Goal: Find specific page/section: Find specific page/section

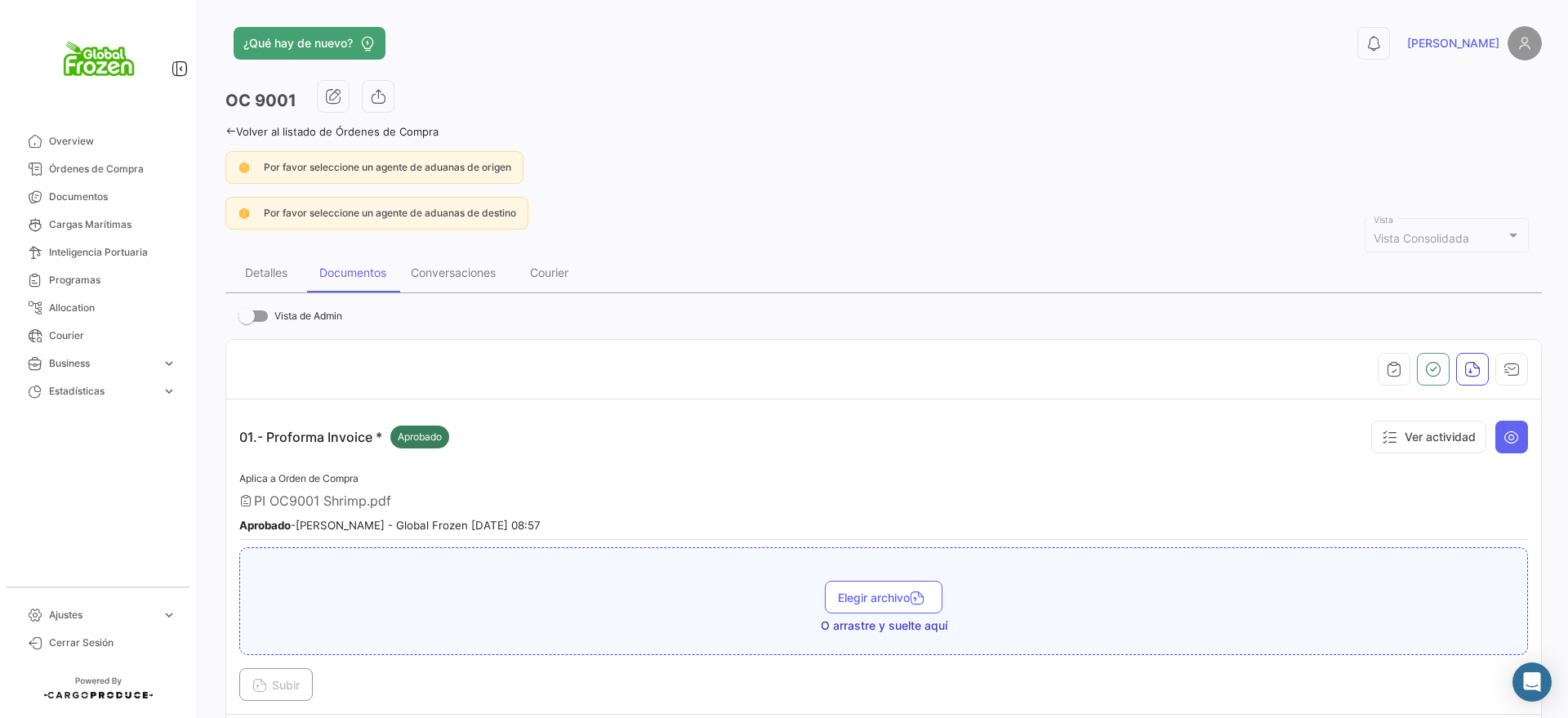
click at [1382, 50] on icon at bounding box center [1374, 43] width 16 height 16
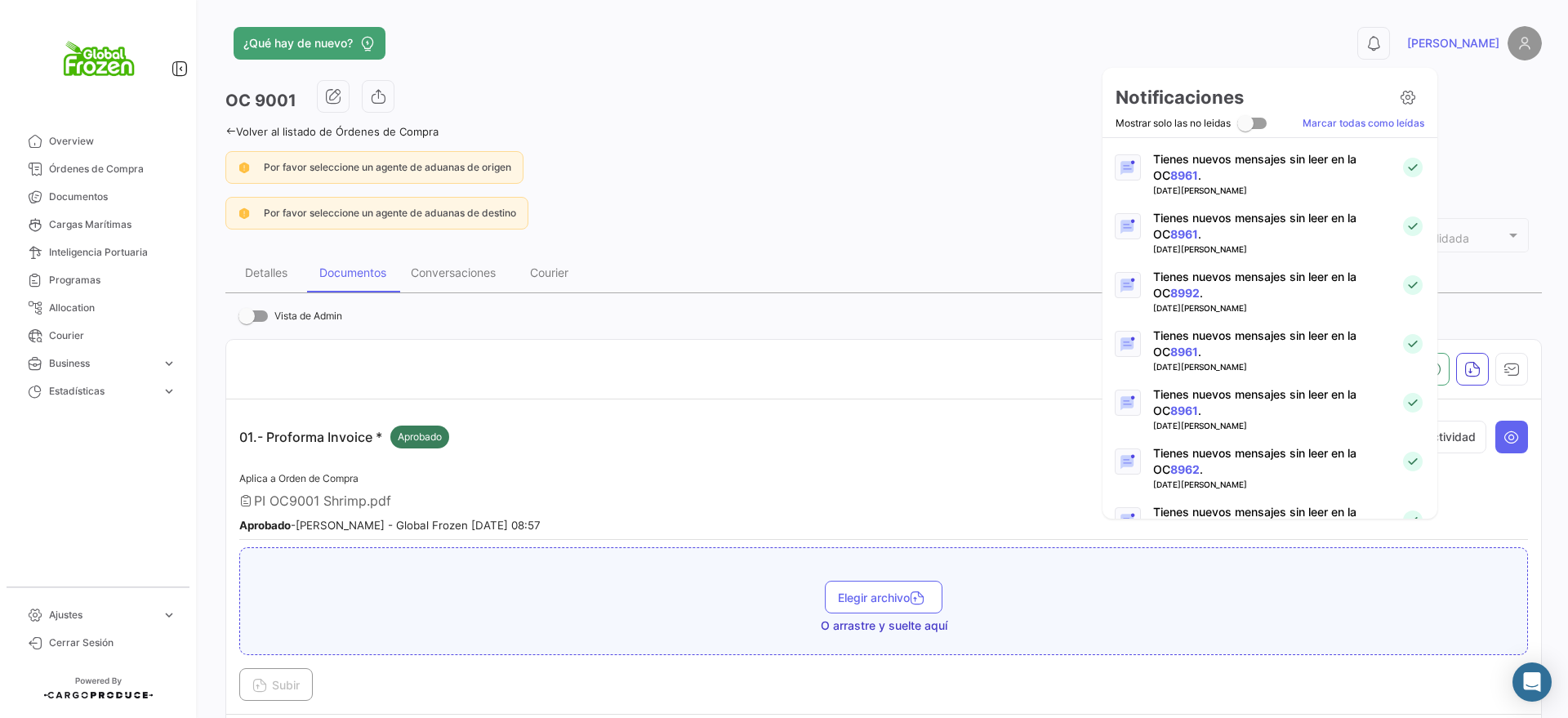
click at [85, 191] on div at bounding box center [784, 359] width 1568 height 718
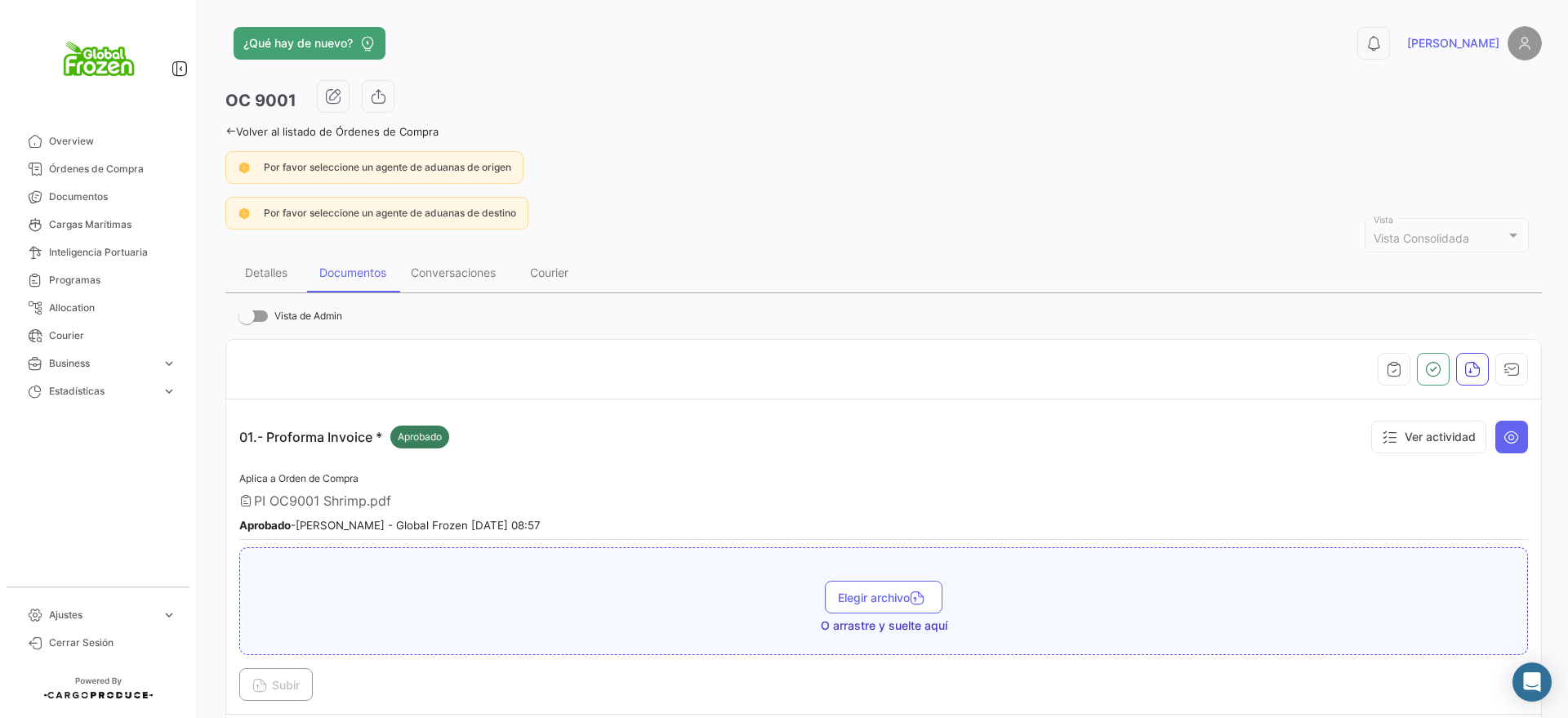
click at [85, 191] on span "Documentos" at bounding box center [113, 197] width 127 height 14
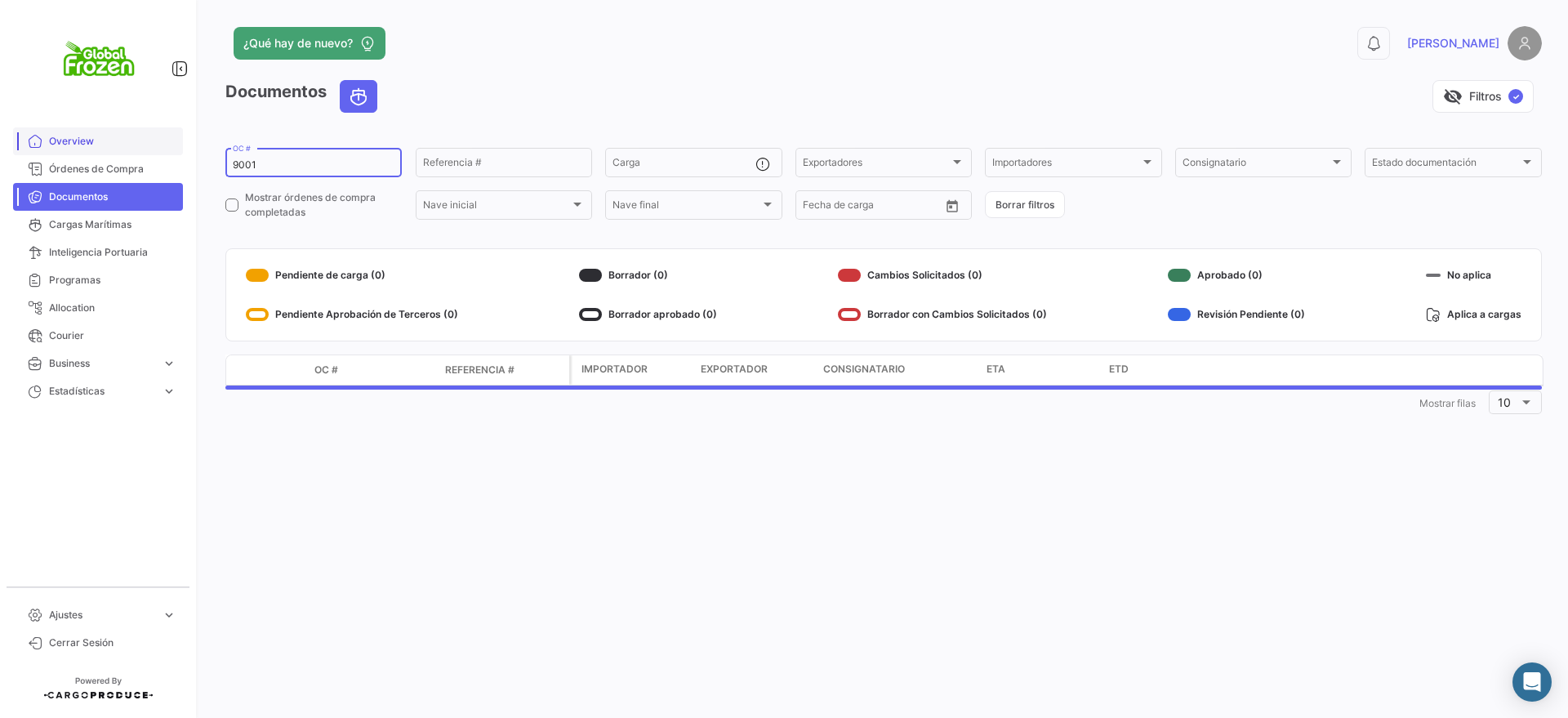
drag, startPoint x: 307, startPoint y: 162, endPoint x: 89, endPoint y: 131, distance: 220.2
click at [89, 131] on mat-sidenav-container "Overview Órdenes de Compra Documentos Cargas Marítimas Inteligencia Portuaria P…" at bounding box center [784, 359] width 1568 height 718
type input "9100"
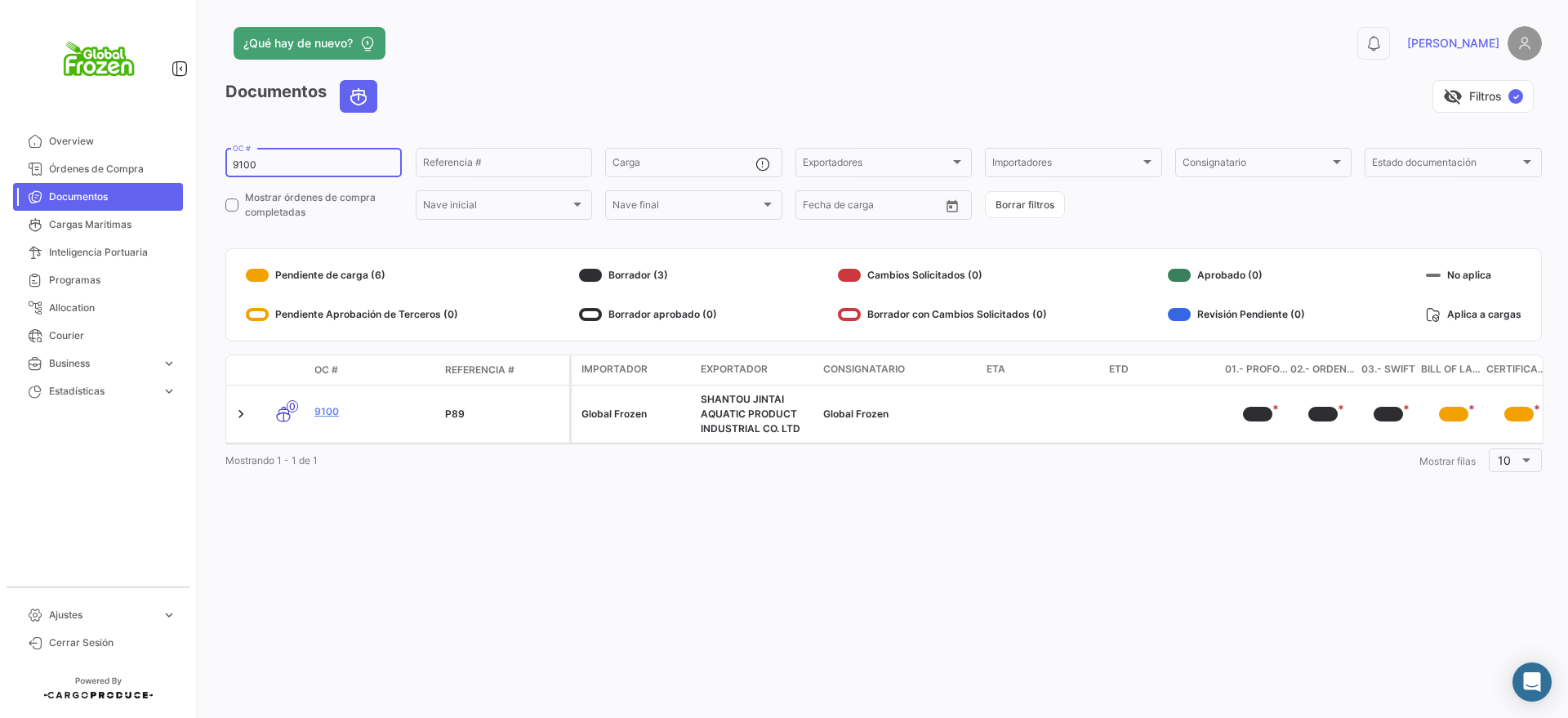
click at [334, 409] on link "9100" at bounding box center [373, 411] width 117 height 14
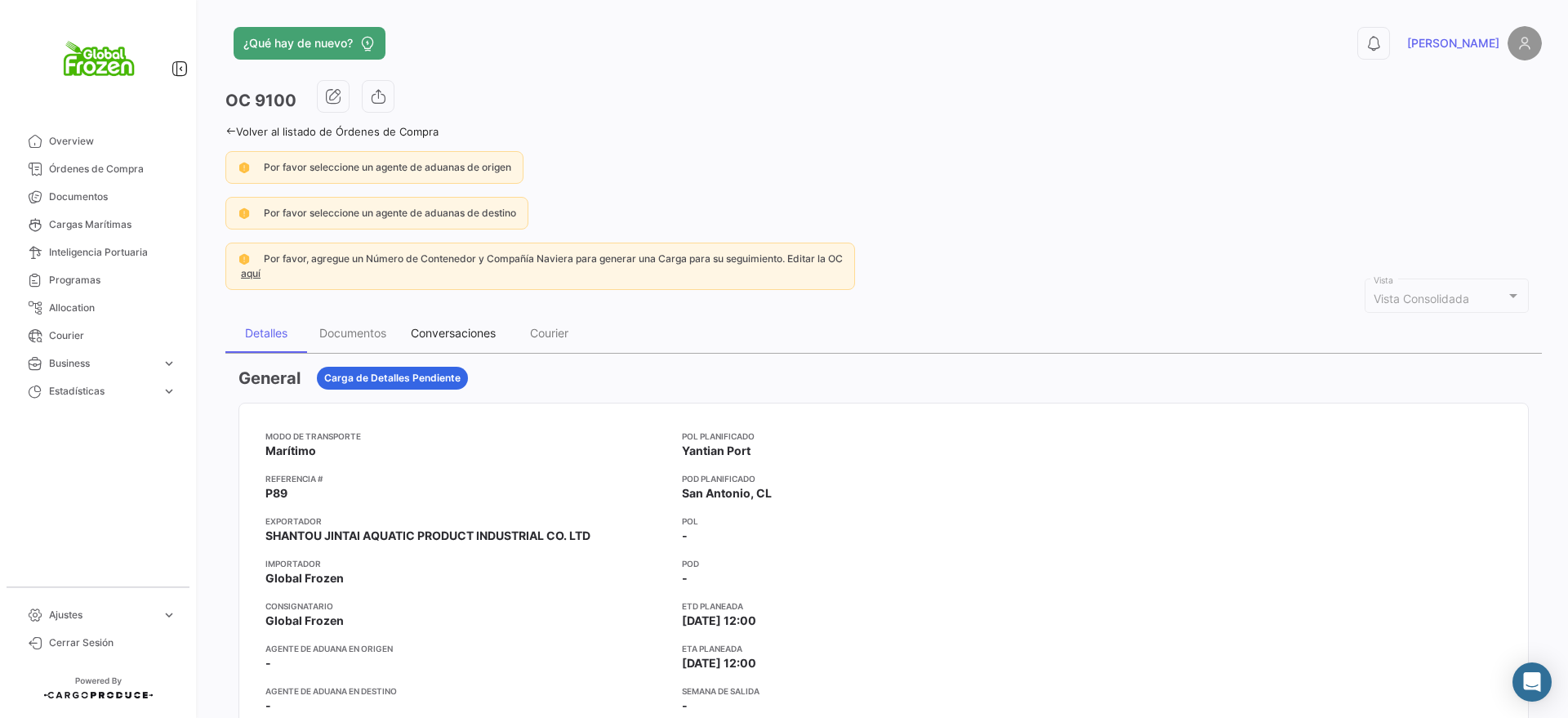
click at [474, 351] on div "Conversaciones" at bounding box center [453, 334] width 109 height 39
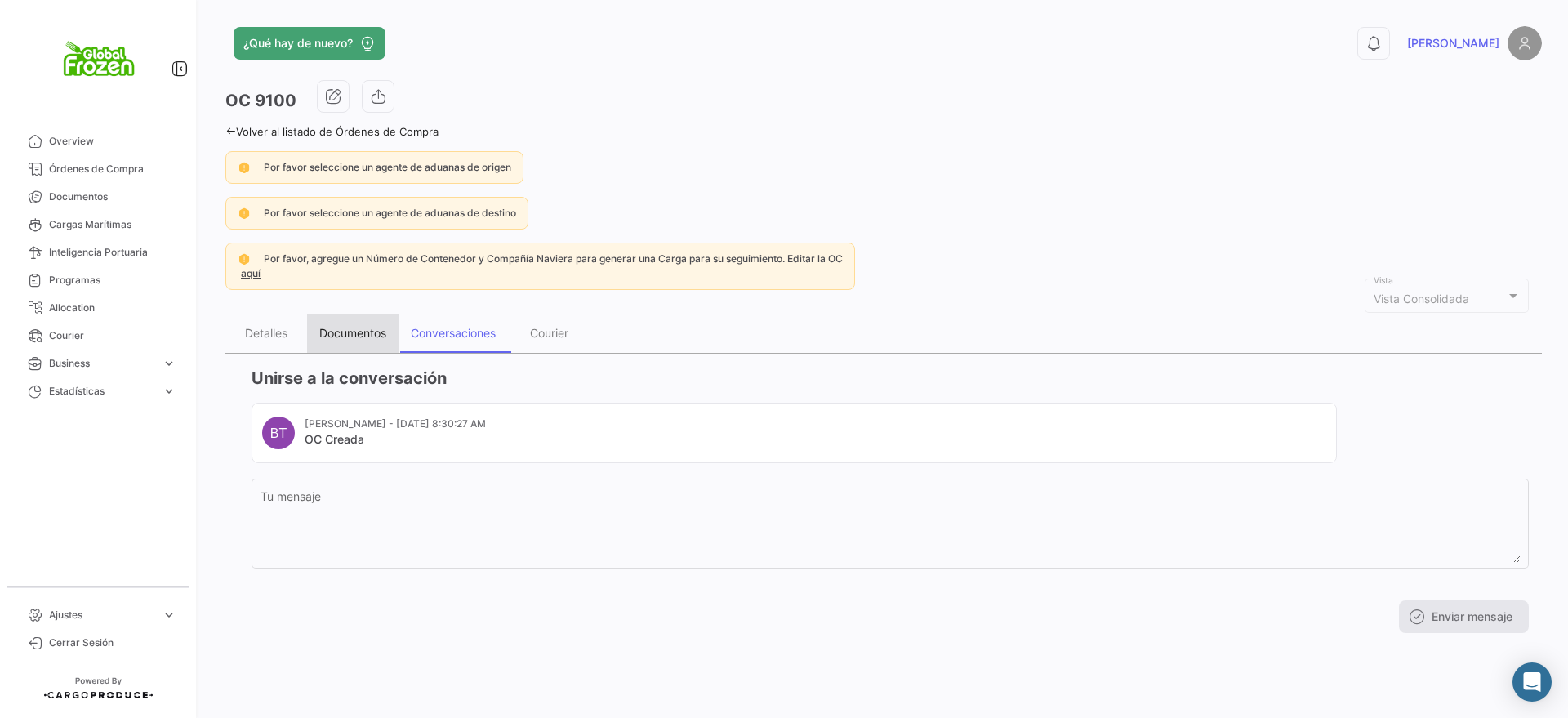
click at [337, 330] on div "Documentos" at bounding box center [352, 333] width 67 height 14
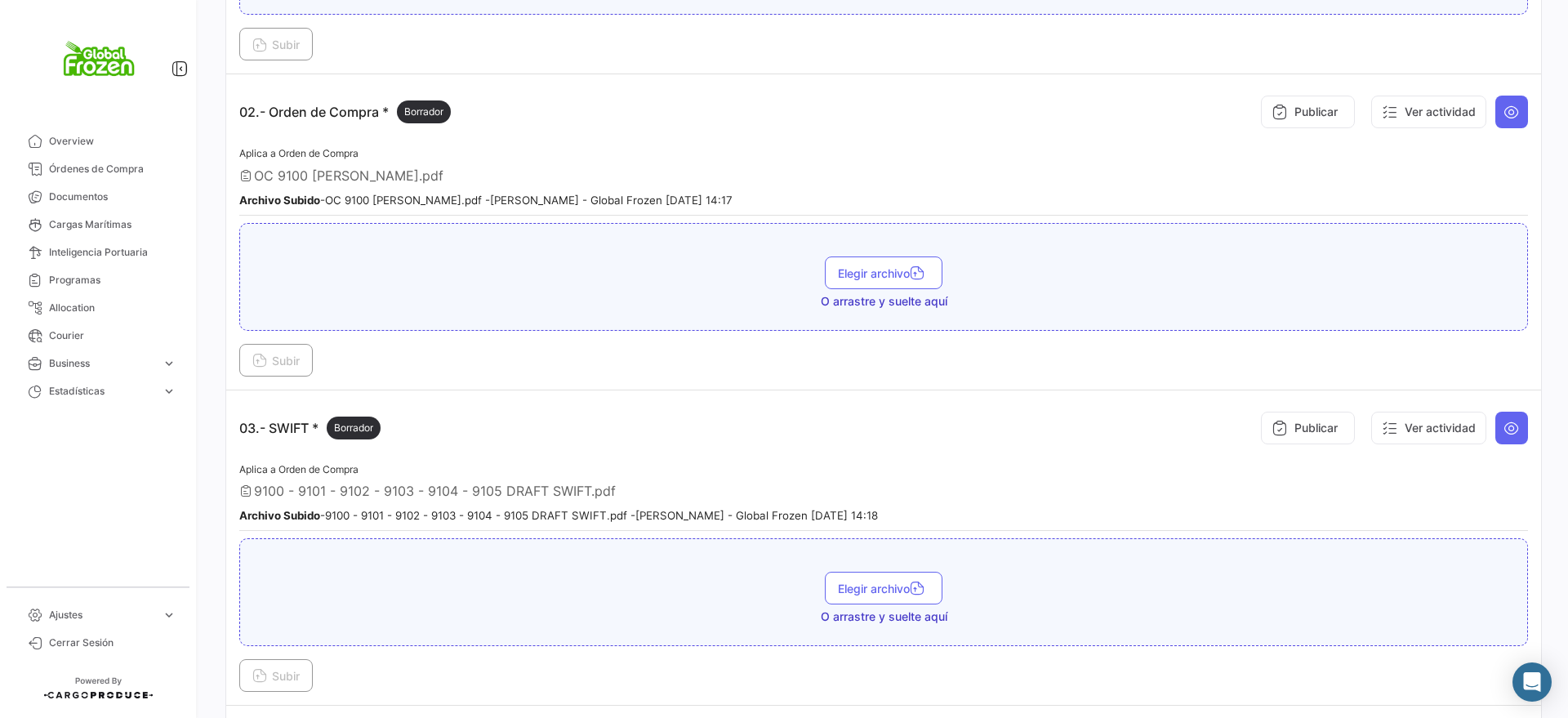
scroll to position [918, 0]
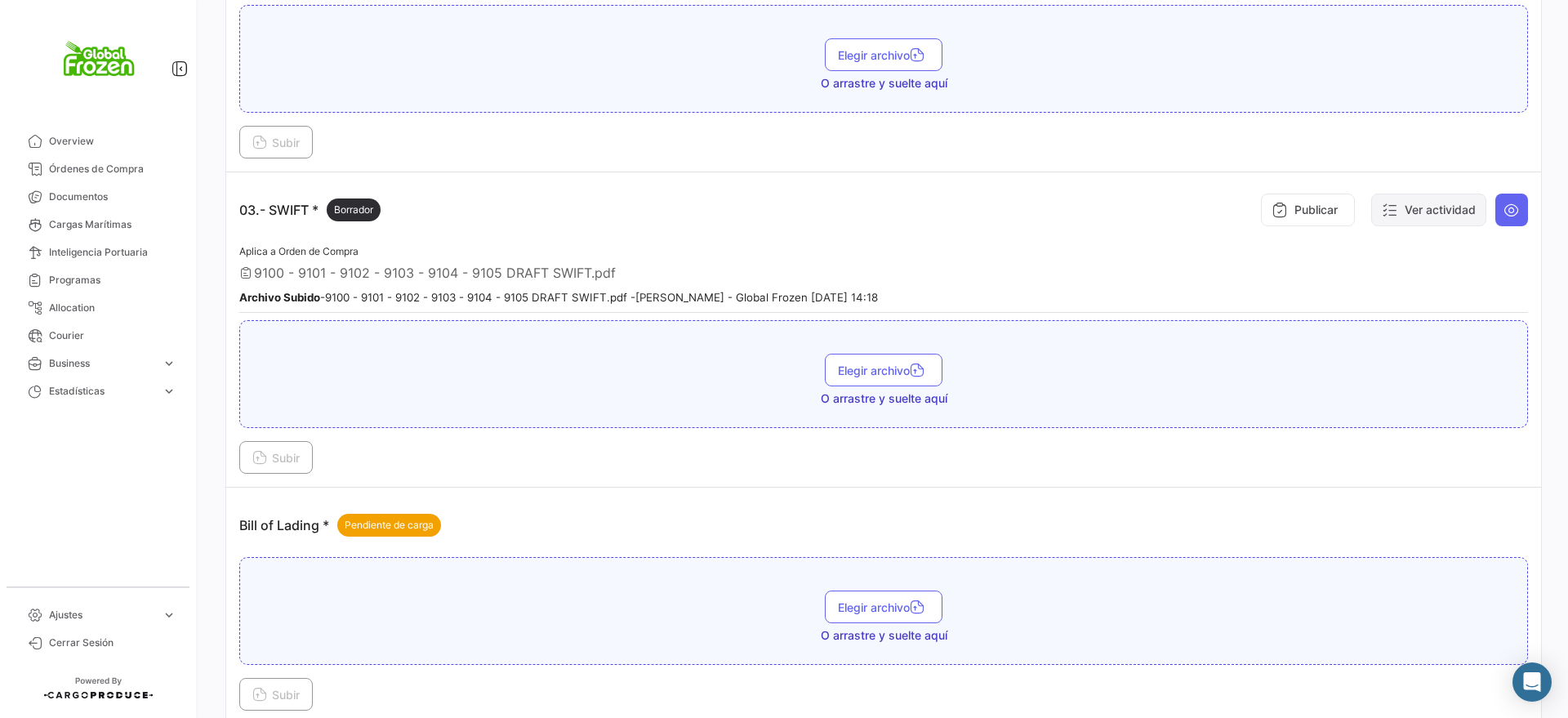
click at [1411, 204] on button "Ver actividad" at bounding box center [1428, 209] width 115 height 33
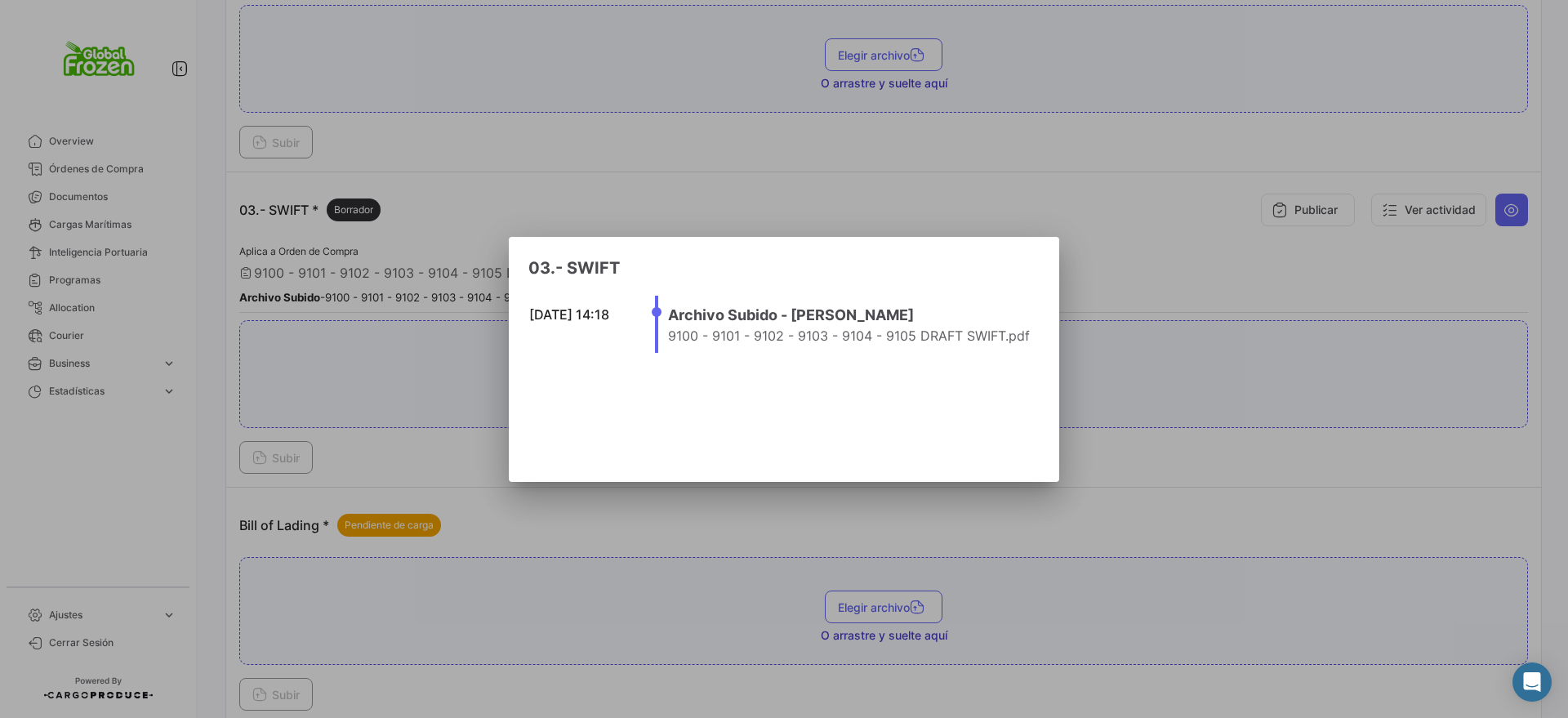
click at [1106, 165] on div at bounding box center [784, 359] width 1568 height 718
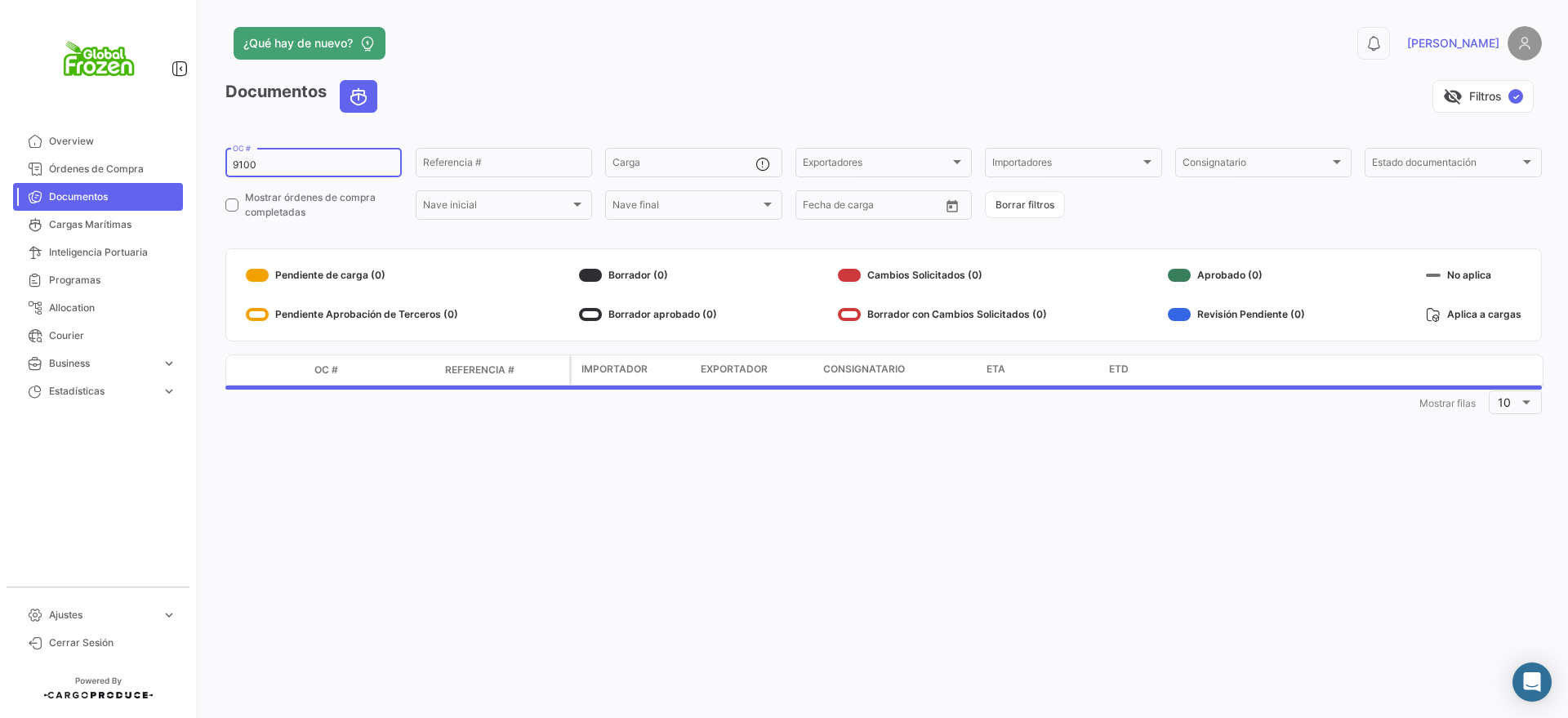
click at [287, 151] on div "9100 OC #" at bounding box center [313, 162] width 162 height 32
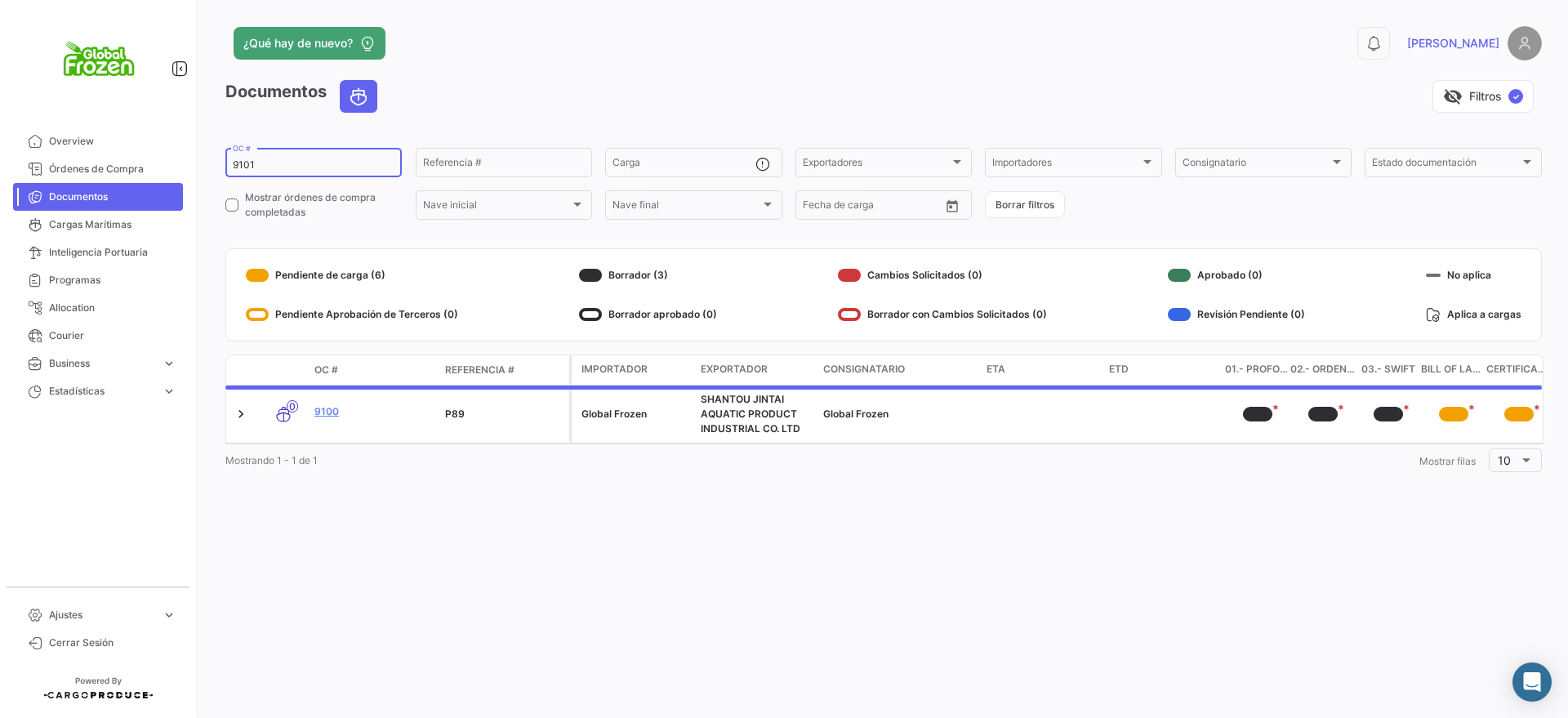
type input "9101"
